Goal: Transaction & Acquisition: Purchase product/service

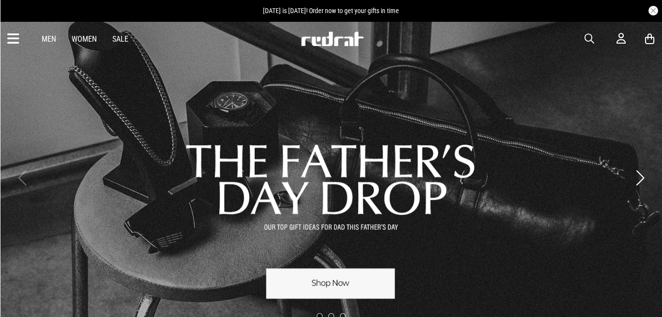
click at [15, 36] on icon at bounding box center [13, 39] width 12 height 16
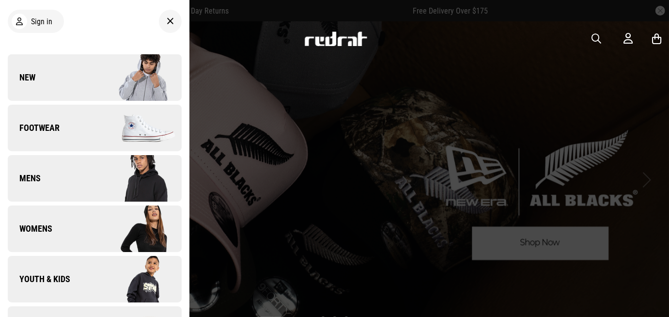
click at [86, 129] on link "Footwear" at bounding box center [95, 128] width 174 height 46
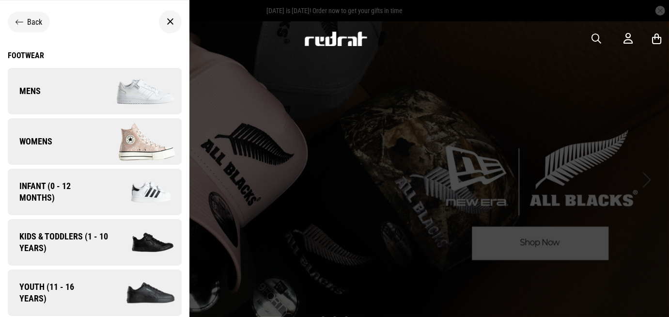
click at [94, 93] on img at bounding box center [137, 91] width 87 height 48
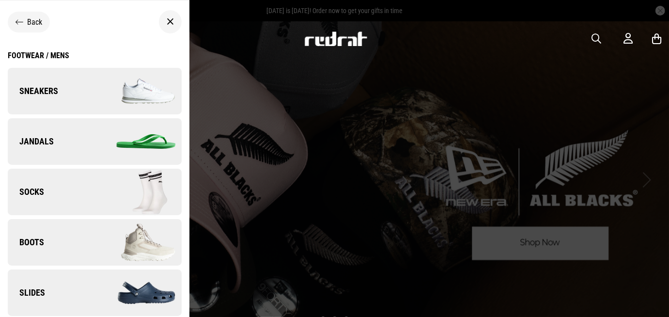
click at [58, 55] on div "Footwear / Mens" at bounding box center [39, 55] width 62 height 9
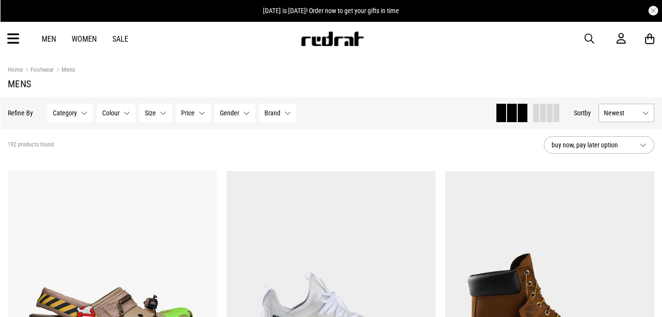
click at [277, 109] on span "Brand" at bounding box center [272, 113] width 16 height 8
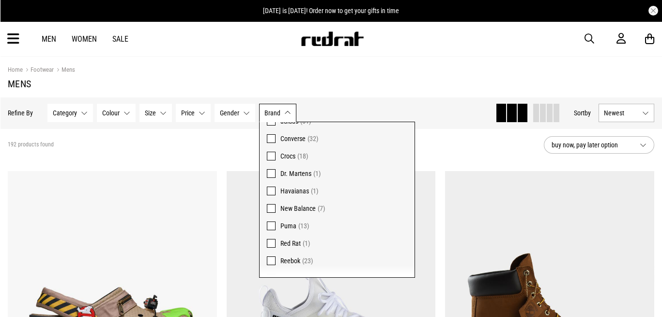
scroll to position [46, 0]
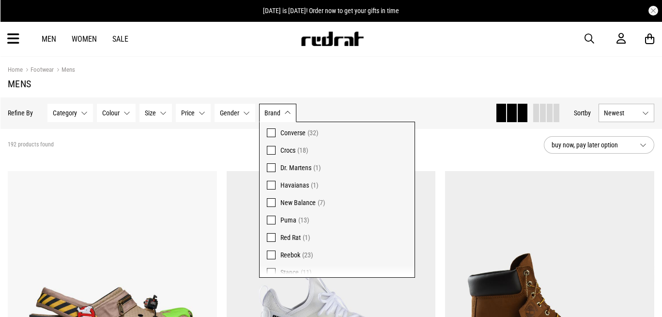
click at [270, 251] on span at bounding box center [271, 254] width 9 height 9
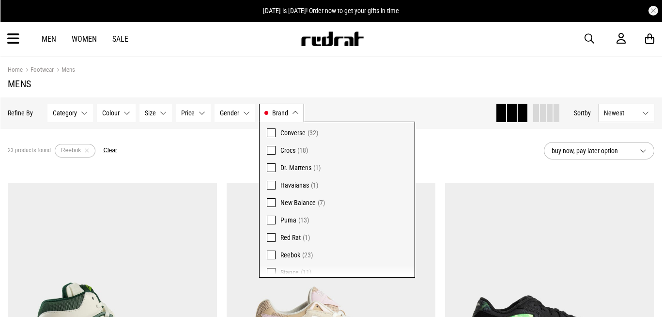
click at [426, 125] on div "Hide Refine s Refine By Filters Category None selected Category 0 Selected Clea…" at bounding box center [331, 112] width 662 height 31
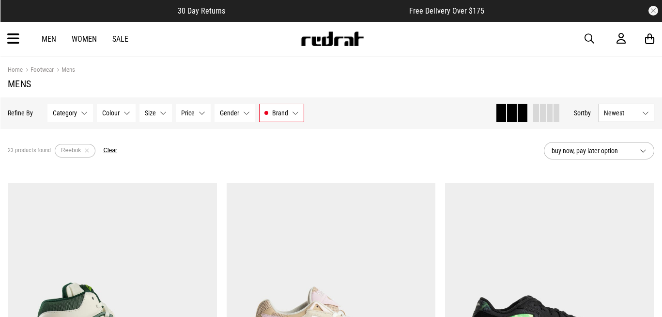
click at [278, 115] on span "Brand" at bounding box center [280, 113] width 16 height 8
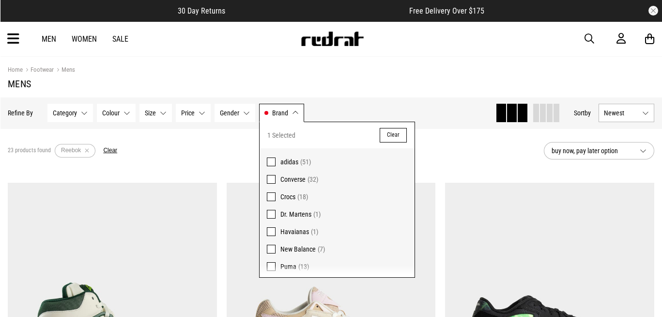
click at [464, 114] on div "Hide Refine s Refine By Filters Category None selected Category 0 Selected Clea…" at bounding box center [248, 112] width 480 height 21
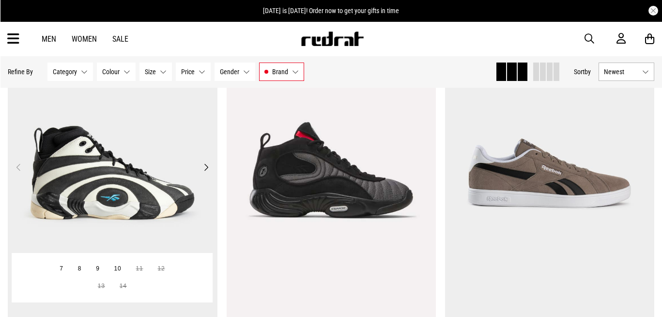
scroll to position [522, 0]
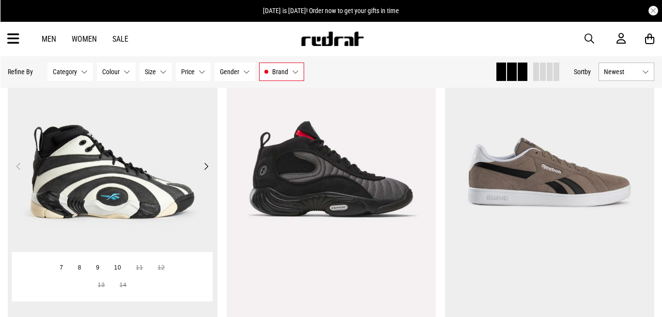
click at [151, 194] on img at bounding box center [112, 172] width 209 height 293
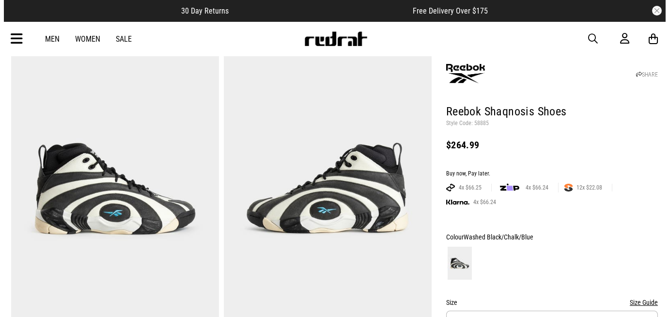
scroll to position [47, 0]
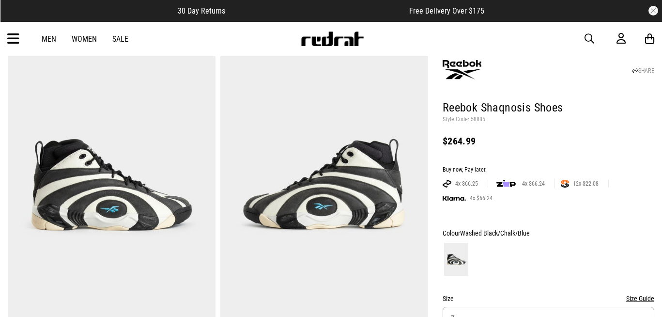
click at [15, 35] on icon at bounding box center [13, 39] width 12 height 16
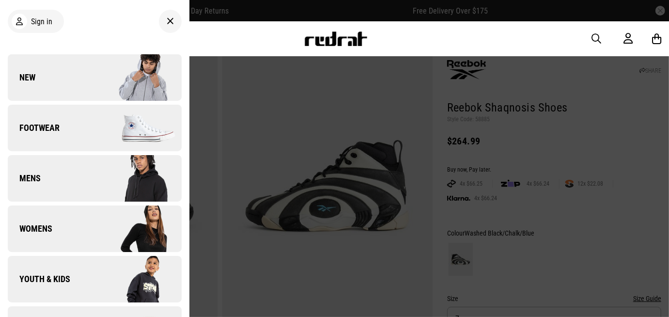
click at [79, 71] on link "New" at bounding box center [95, 77] width 174 height 46
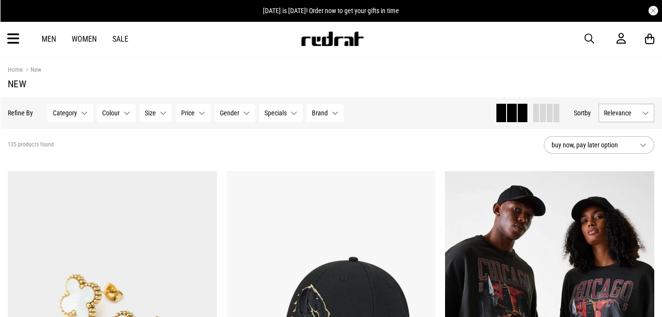
click at [626, 109] on span "Relevance" at bounding box center [621, 113] width 34 height 8
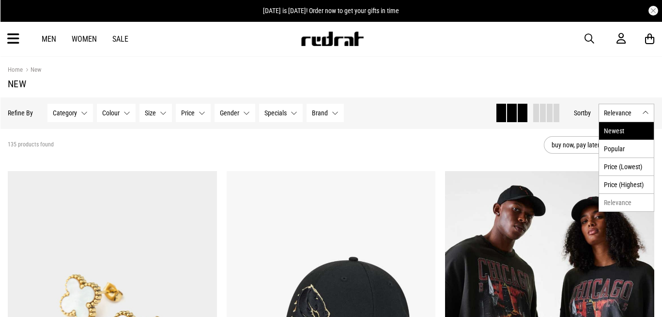
click at [614, 126] on li "Newest" at bounding box center [626, 130] width 55 height 17
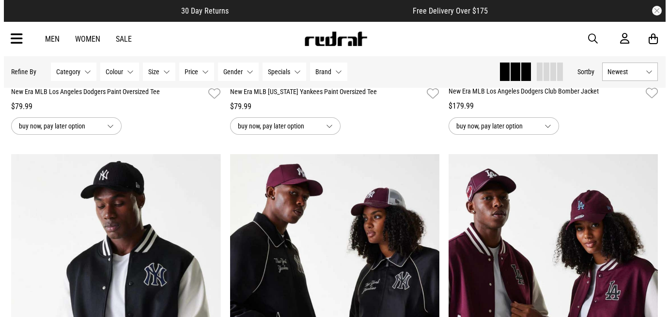
scroll to position [380, 0]
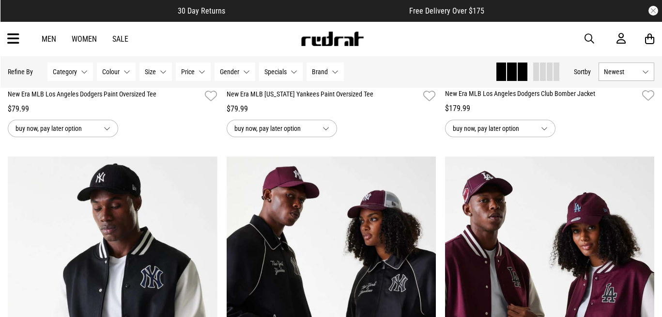
click at [12, 37] on icon at bounding box center [13, 39] width 12 height 16
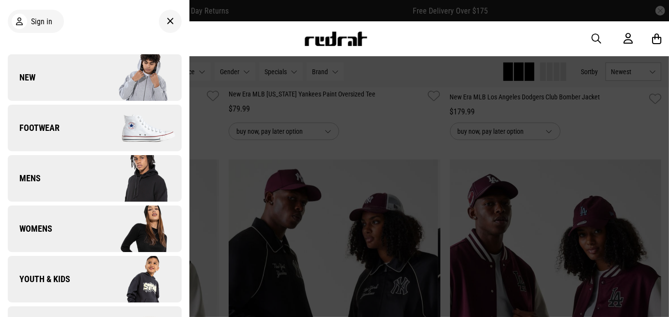
click at [98, 177] on img at bounding box center [137, 178] width 87 height 48
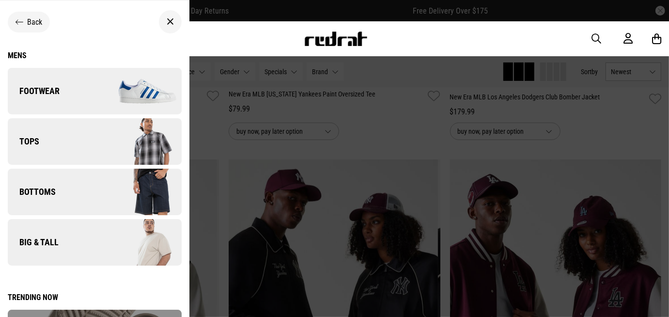
click at [52, 99] on link "Footwear" at bounding box center [95, 91] width 174 height 46
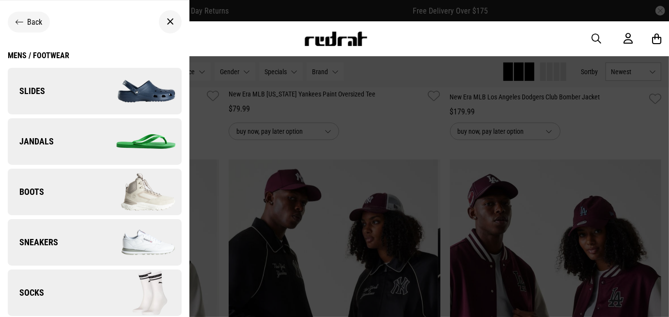
click at [42, 52] on div "Mens / Footwear" at bounding box center [39, 55] width 62 height 9
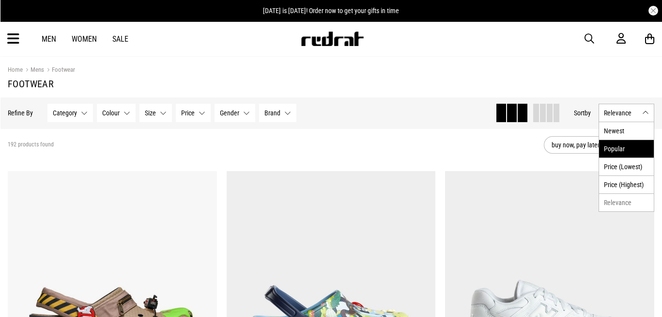
click at [619, 147] on li "Popular" at bounding box center [626, 148] width 55 height 18
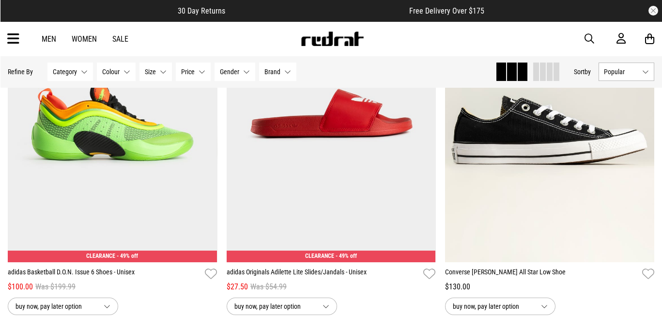
scroll to position [932, 0]
click at [587, 38] on span "button" at bounding box center [590, 39] width 10 height 12
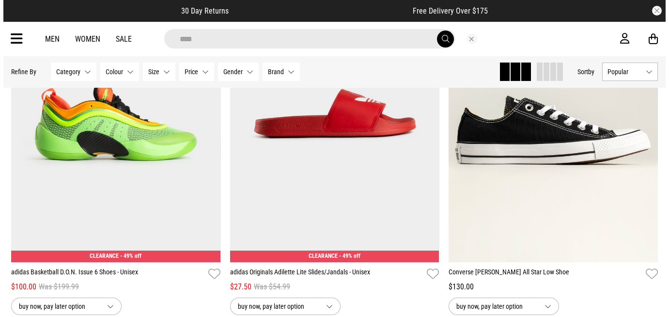
scroll to position [935, 0]
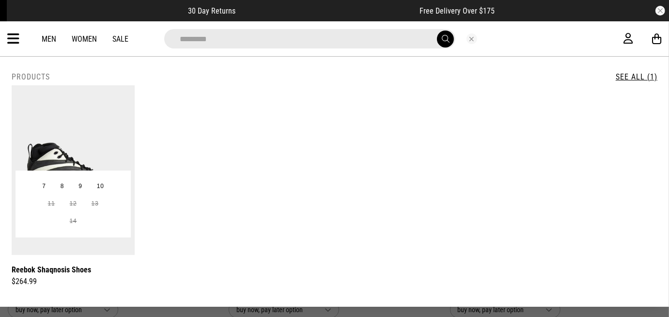
type input "*********"
click at [105, 142] on img at bounding box center [73, 169] width 123 height 169
